Goal: Task Accomplishment & Management: Manage account settings

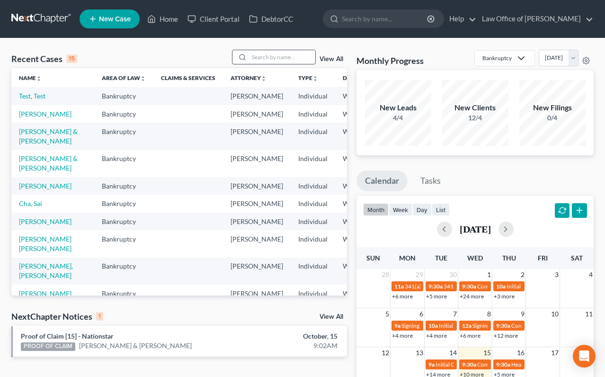
click at [286, 59] on input "search" at bounding box center [282, 57] width 66 height 14
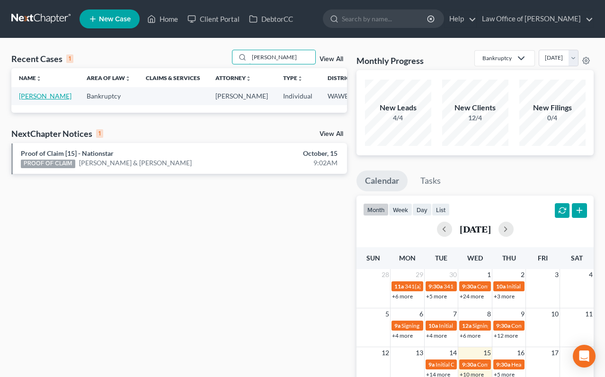
type input "carlson"
click at [25, 100] on link "[PERSON_NAME]" at bounding box center [45, 96] width 53 height 8
select select "6"
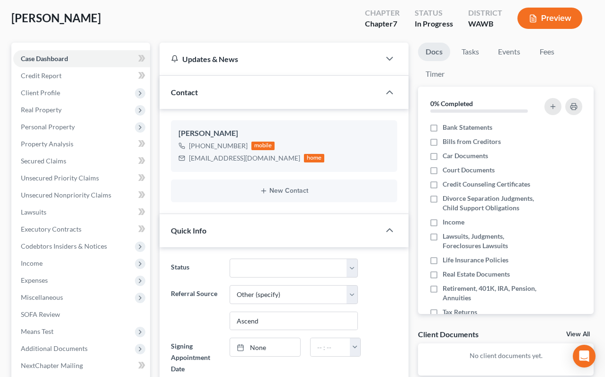
scroll to position [62, 0]
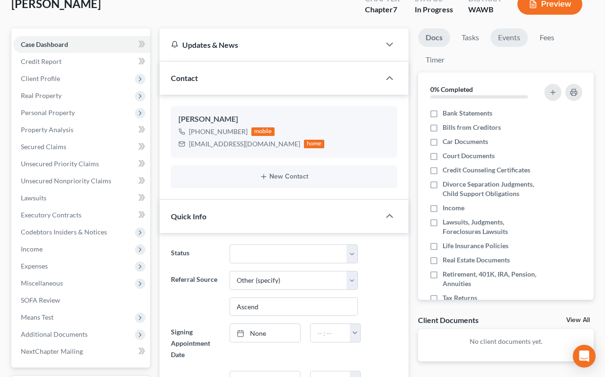
click at [510, 37] on link "Events" at bounding box center [508, 37] width 37 height 18
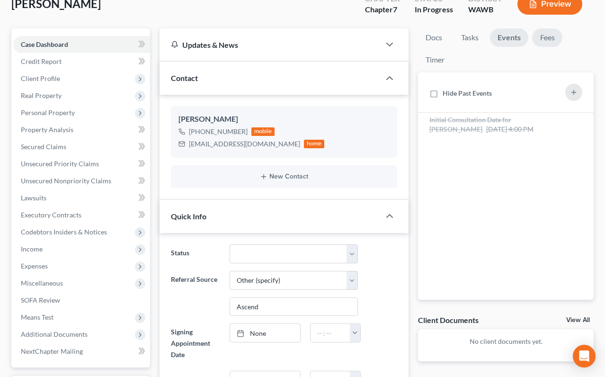
click at [548, 38] on link "Fees" at bounding box center [547, 37] width 30 height 18
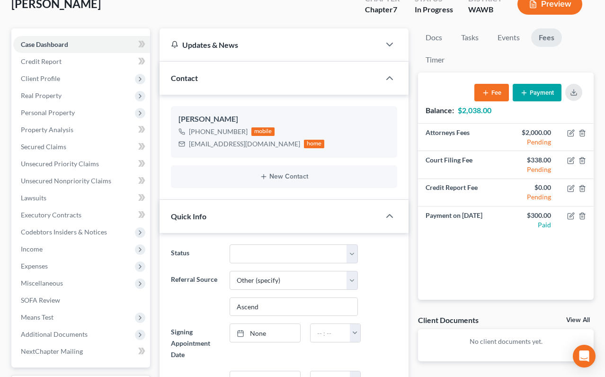
scroll to position [47, 0]
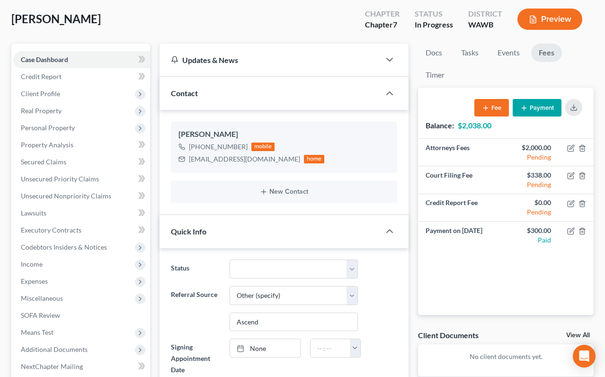
click at [535, 107] on button "Payment" at bounding box center [536, 108] width 49 height 18
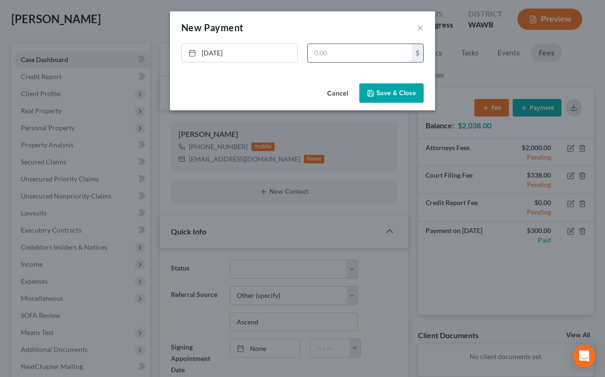
click at [359, 60] on input "text" at bounding box center [359, 53] width 104 height 18
type input "300"
click at [395, 91] on button "Save & Close" at bounding box center [391, 93] width 64 height 20
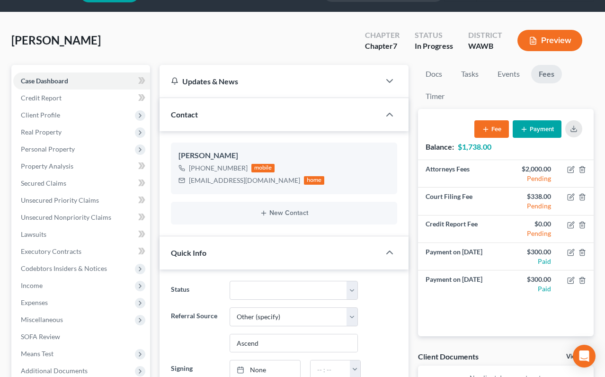
scroll to position [0, 0]
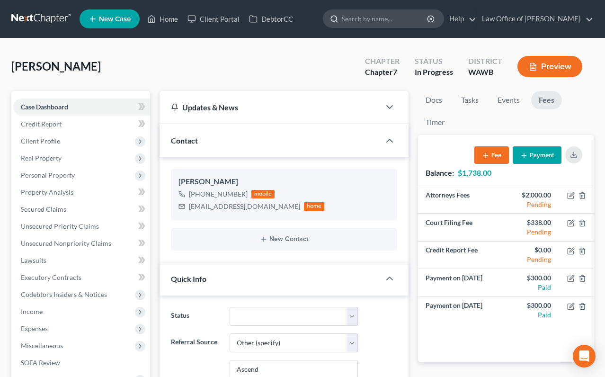
click at [373, 21] on input "search" at bounding box center [385, 19] width 87 height 18
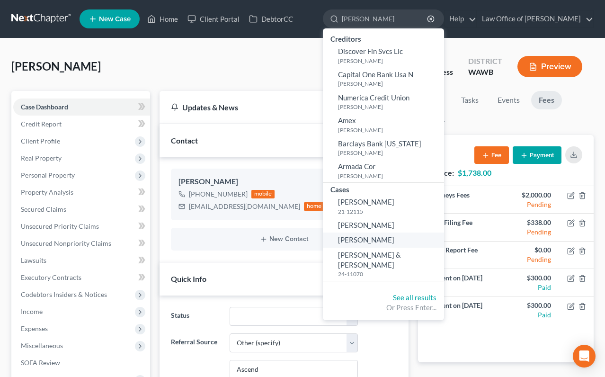
type input "marshall"
click at [394, 239] on span "[PERSON_NAME]" at bounding box center [366, 239] width 56 height 9
select select "6"
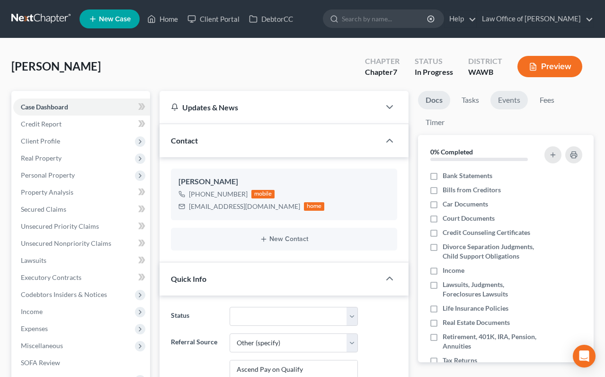
click at [513, 98] on link "Events" at bounding box center [508, 100] width 37 height 18
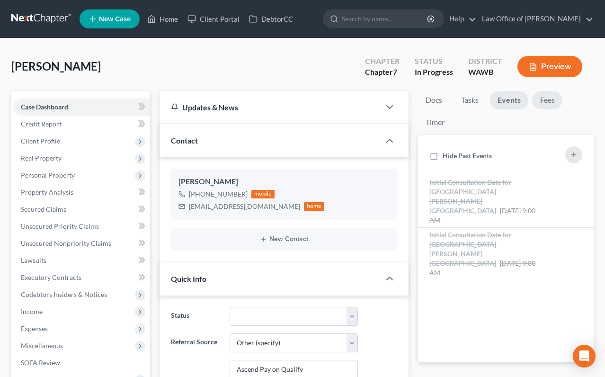
click at [543, 98] on link "Fees" at bounding box center [547, 100] width 30 height 18
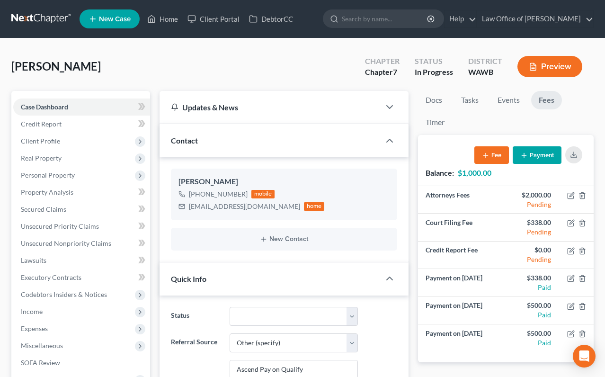
click at [537, 152] on button "Payment" at bounding box center [536, 155] width 49 height 18
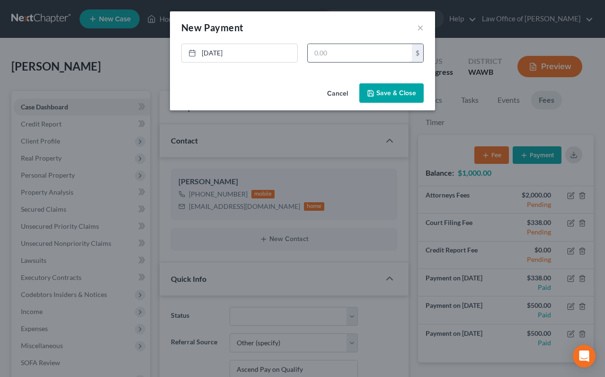
click at [368, 57] on input "text" at bounding box center [359, 53] width 104 height 18
type input "500"
click at [408, 102] on button "Save & Close" at bounding box center [391, 93] width 64 height 20
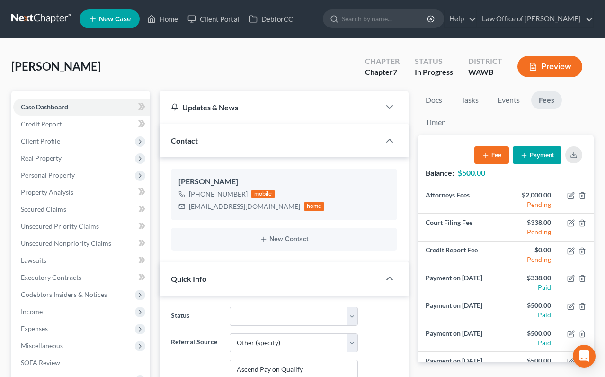
click at [53, 18] on link at bounding box center [41, 18] width 61 height 17
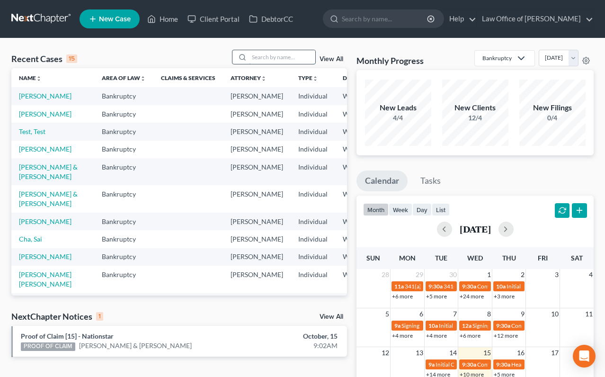
click at [257, 54] on input "search" at bounding box center [282, 57] width 66 height 14
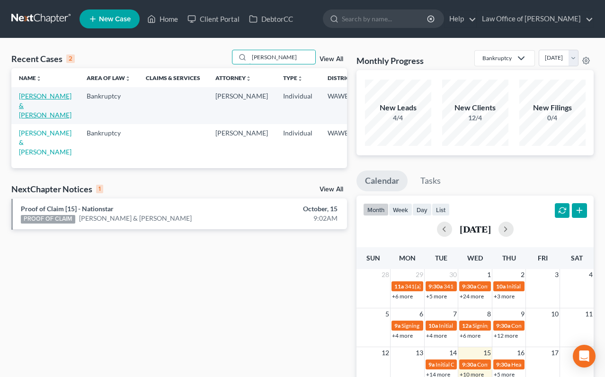
type input "[PERSON_NAME]"
click at [33, 111] on link "[PERSON_NAME] & [PERSON_NAME]" at bounding box center [45, 105] width 53 height 27
select select "6"
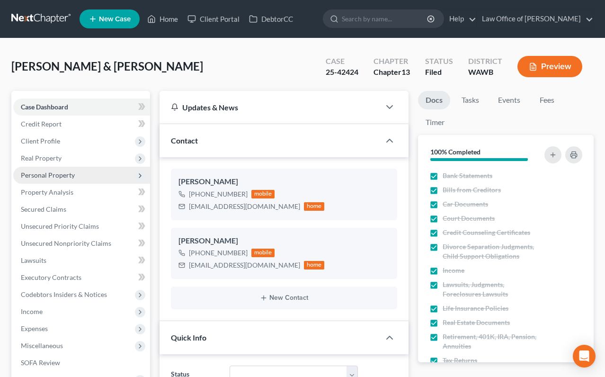
click at [69, 174] on span "Personal Property" at bounding box center [48, 175] width 54 height 8
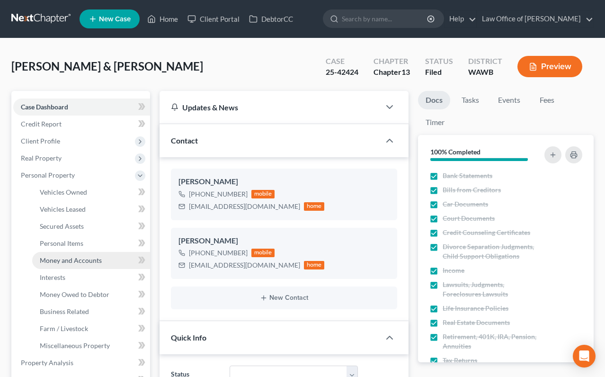
click at [76, 256] on span "Money and Accounts" at bounding box center [71, 260] width 62 height 8
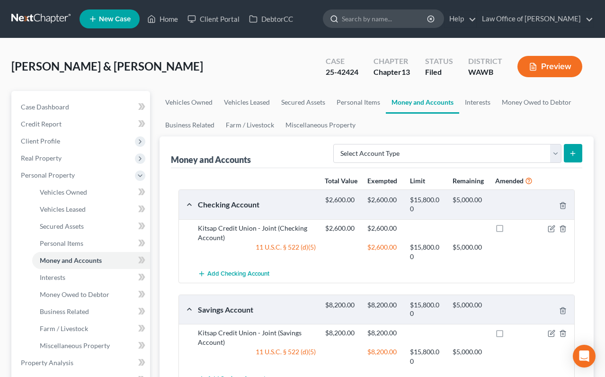
click at [403, 18] on input "search" at bounding box center [385, 19] width 87 height 18
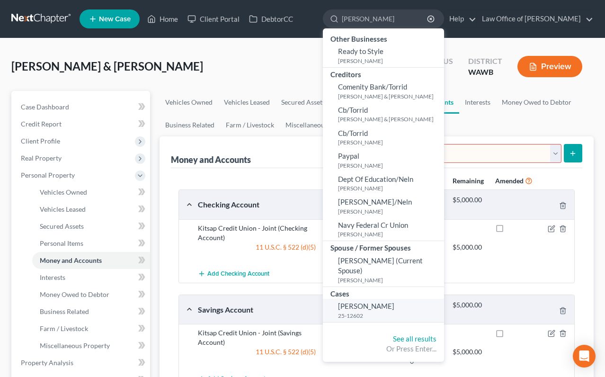
type input "[PERSON_NAME]"
click at [394, 301] on span "[PERSON_NAME]" at bounding box center [366, 305] width 56 height 9
select select "6"
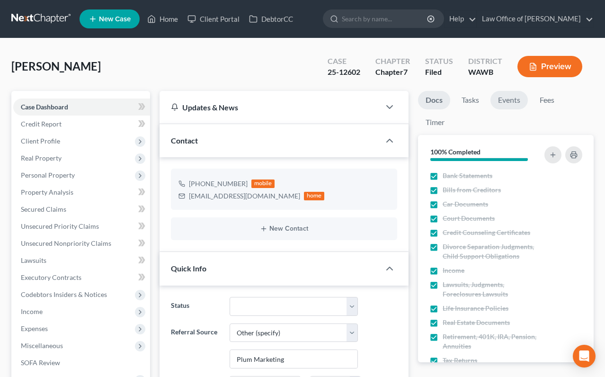
click at [504, 97] on link "Events" at bounding box center [508, 100] width 37 height 18
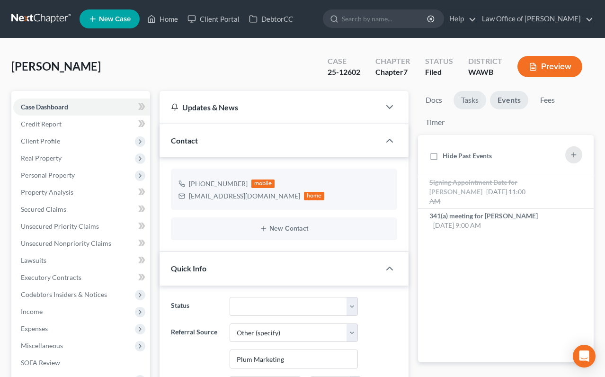
click at [473, 97] on link "Tasks" at bounding box center [469, 100] width 33 height 18
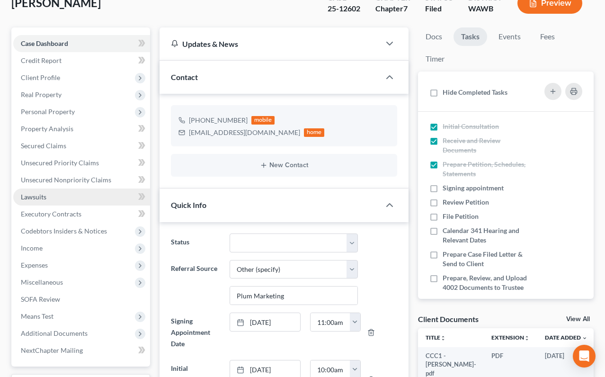
scroll to position [75, 0]
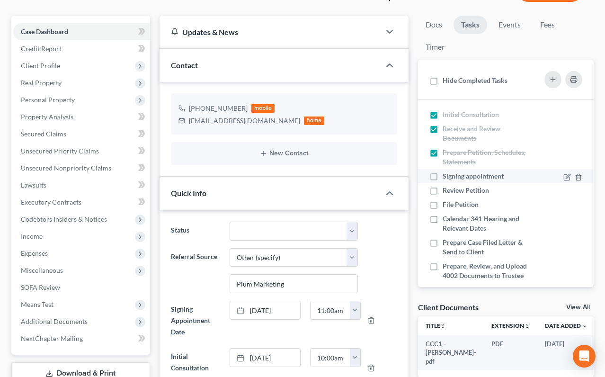
click at [442, 175] on label "Signing appointment" at bounding box center [476, 175] width 69 height 9
click at [446, 175] on input "Signing appointment" at bounding box center [449, 174] width 6 height 6
checkbox input "true"
click at [442, 190] on label "Review Petition" at bounding box center [469, 189] width 54 height 9
click at [446, 190] on input "Review Petition" at bounding box center [449, 188] width 6 height 6
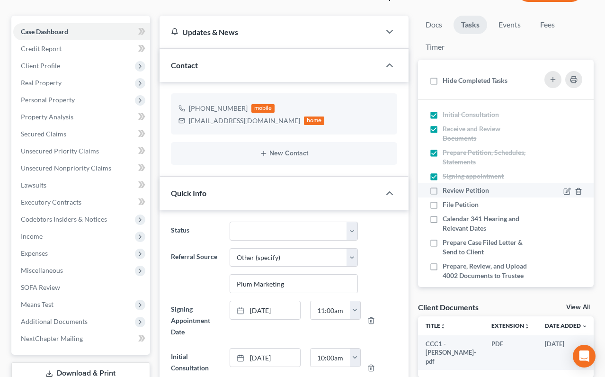
checkbox input "true"
click at [442, 203] on label "File Petition" at bounding box center [464, 204] width 44 height 9
click at [446, 203] on input "File Petition" at bounding box center [449, 203] width 6 height 6
checkbox input "true"
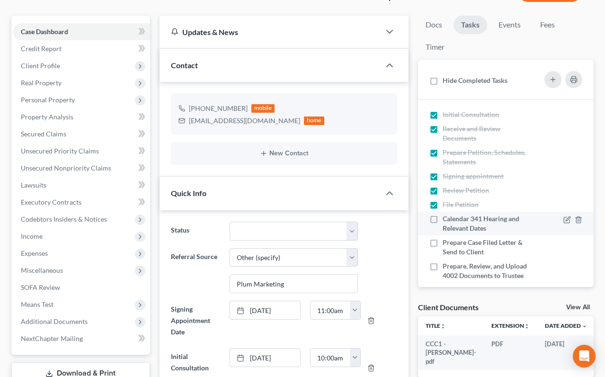
click at [442, 215] on label "Calendar 341 Hearing and Relevant Dates" at bounding box center [486, 223] width 88 height 19
click at [446, 215] on input "Calendar 341 Hearing and Relevant Dates" at bounding box center [449, 217] width 6 height 6
checkbox input "true"
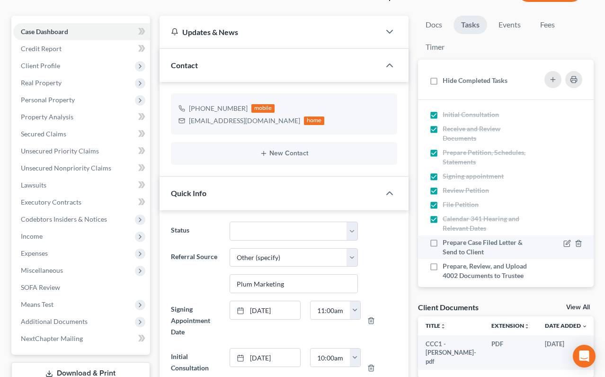
click at [442, 237] on label "Prepare Case Filed Letter & Send to Client" at bounding box center [486, 246] width 88 height 19
click at [446, 237] on input "Prepare Case Filed Letter & Send to Client" at bounding box center [449, 240] width 6 height 6
checkbox input "true"
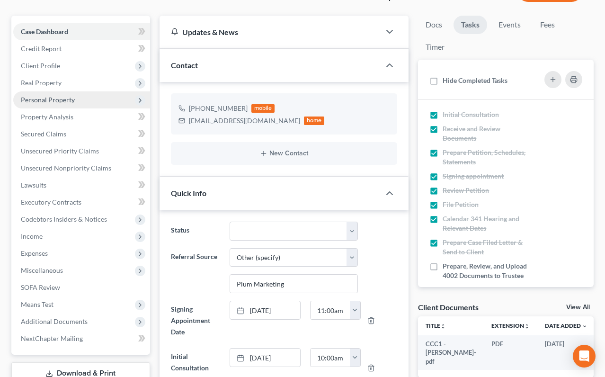
click at [76, 97] on span "Personal Property" at bounding box center [81, 99] width 137 height 17
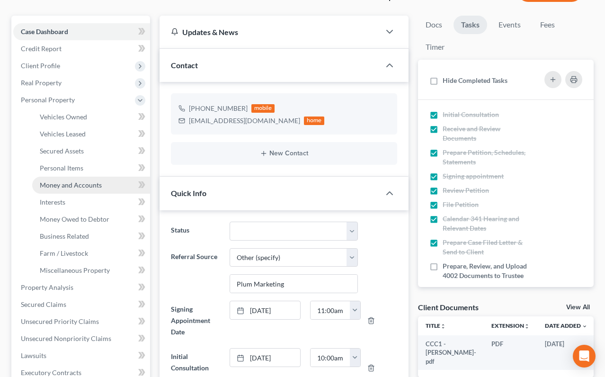
click at [80, 180] on link "Money and Accounts" at bounding box center [91, 184] width 118 height 17
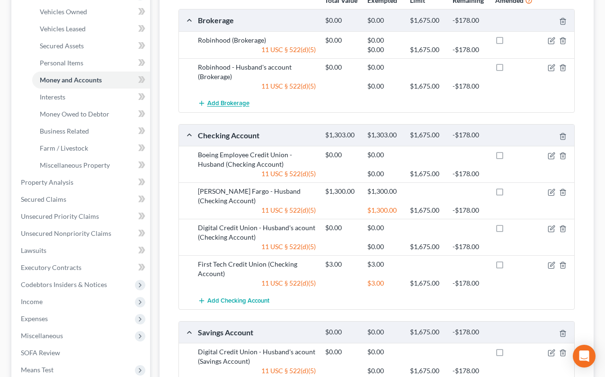
scroll to position [192, 0]
